Goal: Navigation & Orientation: Find specific page/section

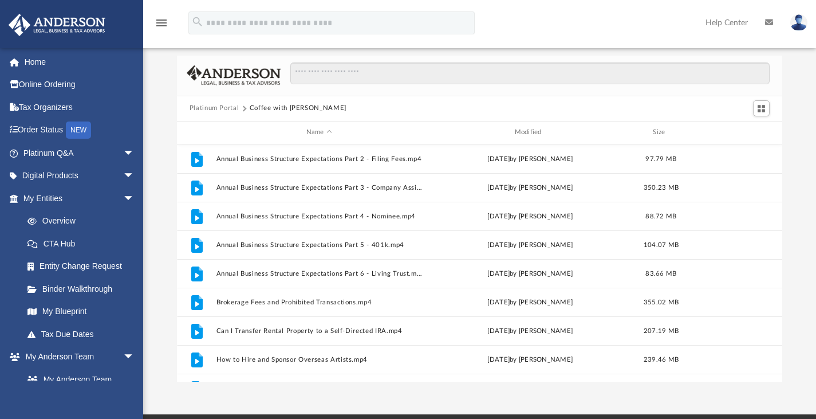
scroll to position [251, 597]
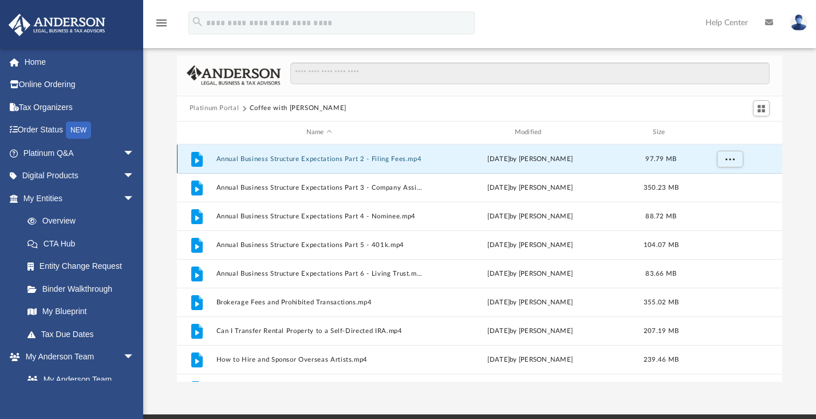
click at [297, 156] on button "Annual Business Structure Expectations Part 2 - Filing Fees.mp4" at bounding box center [319, 158] width 206 height 7
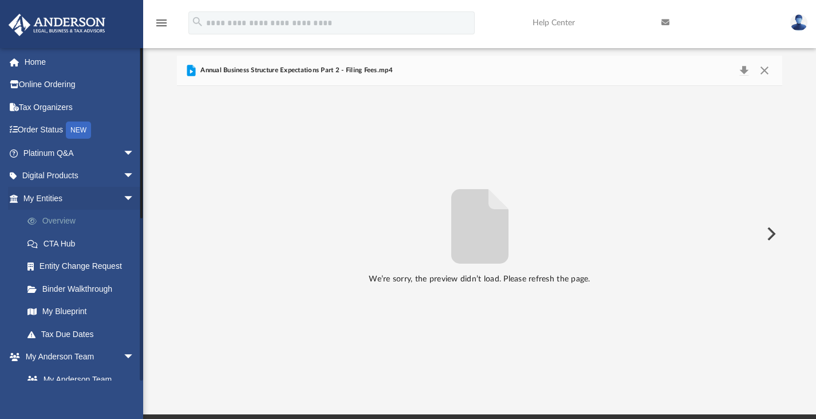
click at [59, 217] on link "Overview" at bounding box center [84, 221] width 136 height 23
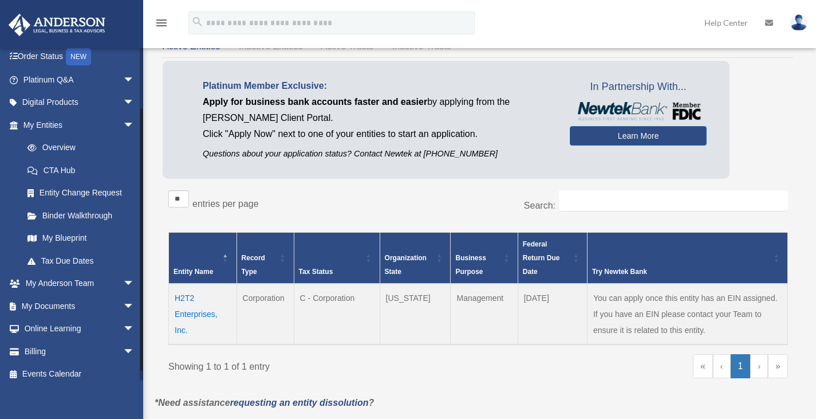
scroll to position [80, 0]
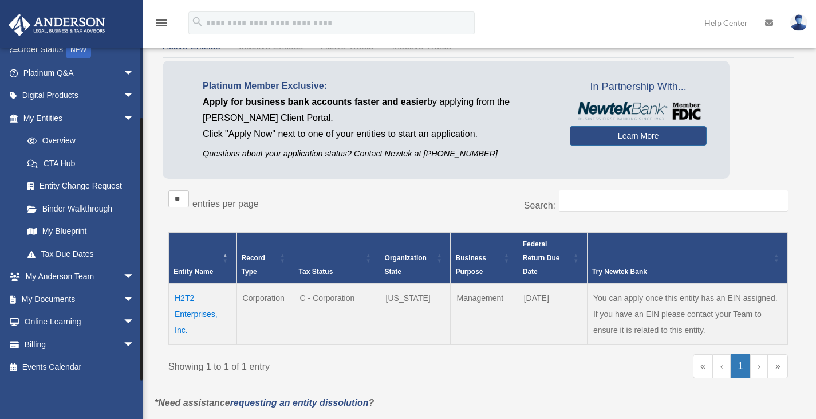
drag, startPoint x: 140, startPoint y: 70, endPoint x: 148, endPoint y: 177, distance: 107.9
click at [148, 177] on div "Overview patheldt@yahoo.com Sign Out patheldt@yahoo.com Home Online Ordering Ta…" at bounding box center [408, 209] width 816 height 461
click at [63, 365] on link "Events Calendar" at bounding box center [80, 367] width 144 height 23
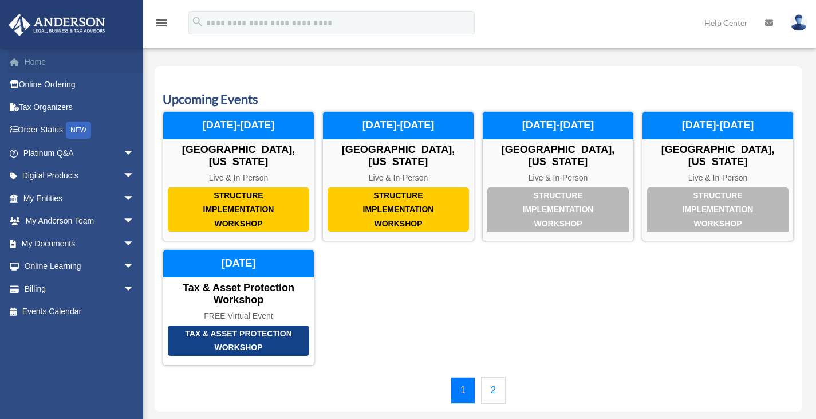
click at [56, 62] on link "Home" at bounding box center [80, 61] width 144 height 23
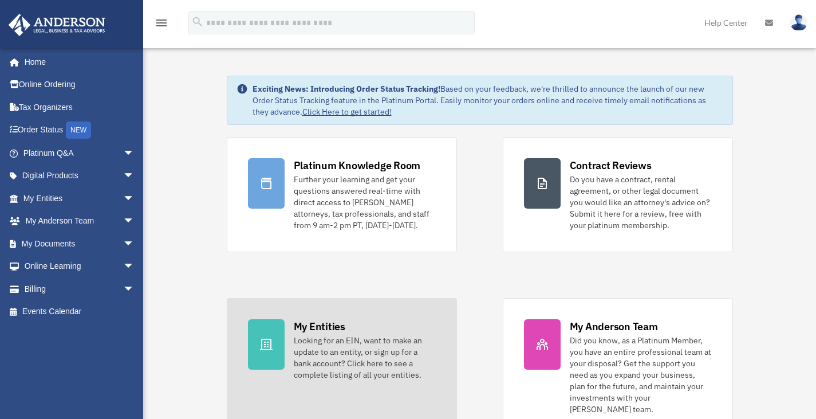
click at [327, 334] on div "Looking for an EIN, want to make an update to an entity, or sign up for a bank …" at bounding box center [365, 357] width 142 height 46
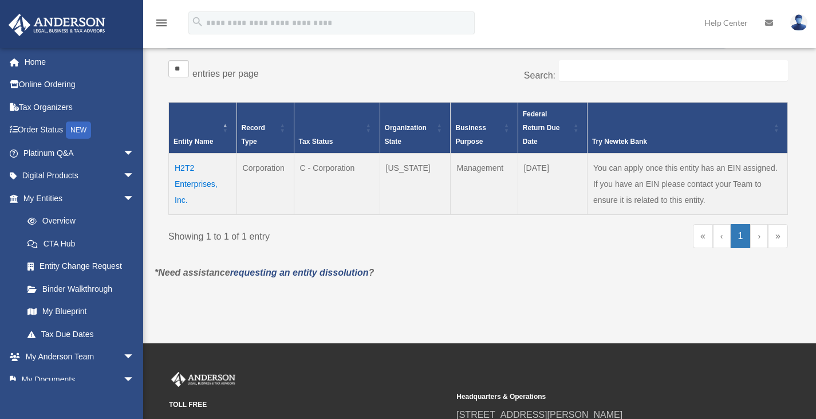
scroll to position [185, 0]
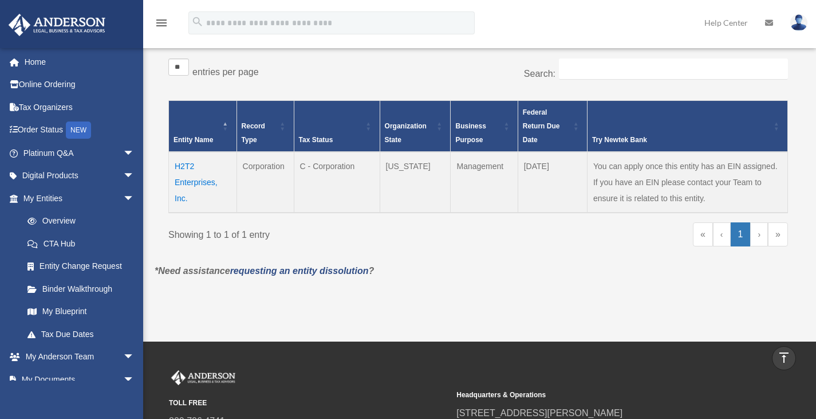
click at [187, 185] on td "H2T2 Enterprises, Inc." at bounding box center [203, 182] width 68 height 61
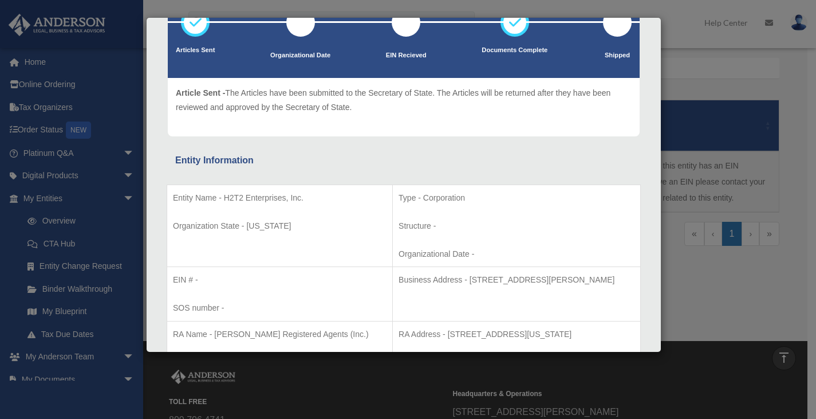
scroll to position [0, 0]
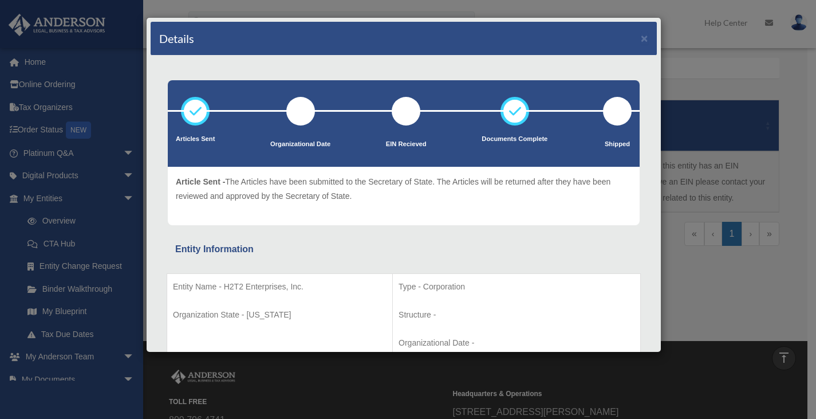
click at [768, 293] on div "Details × Articles Sent Organizational Date" at bounding box center [408, 209] width 816 height 419
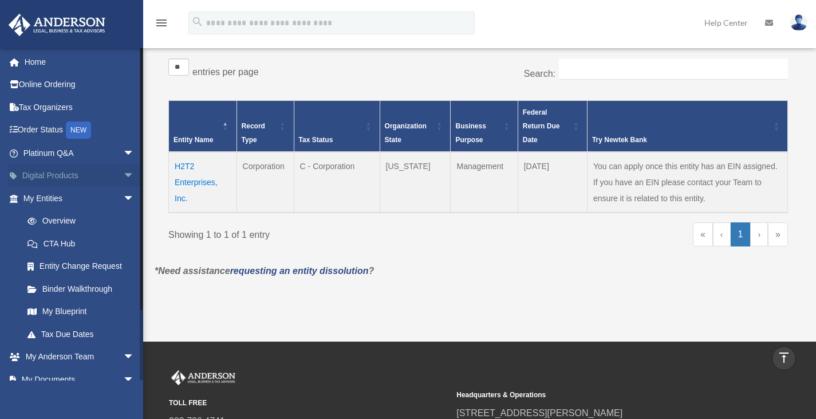
click at [60, 180] on link "Digital Products arrow_drop_down" at bounding box center [80, 175] width 144 height 23
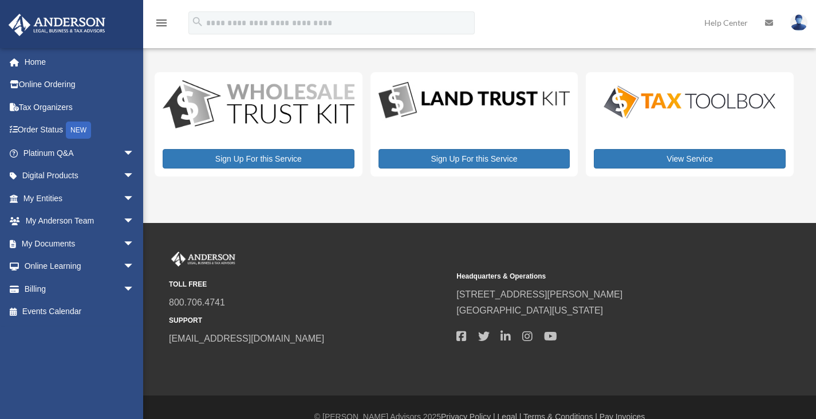
click at [123, 176] on span "arrow_drop_down" at bounding box center [134, 175] width 23 height 23
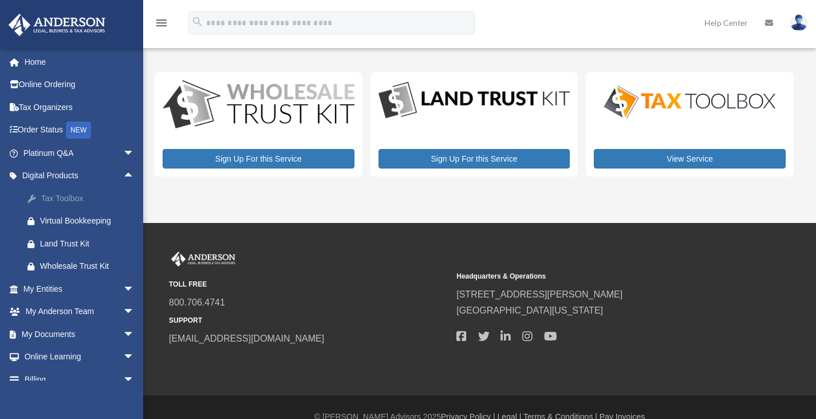
click at [78, 196] on div "Tax Toolbox" at bounding box center [88, 198] width 97 height 14
